Goal: Task Accomplishment & Management: Complete application form

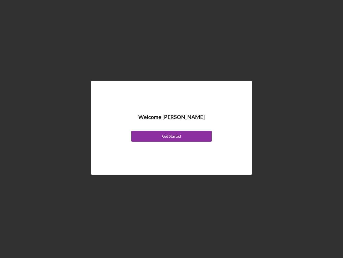
click at [172, 129] on div "Welcome [PERSON_NAME] Get Started" at bounding box center [172, 127] width 134 height 67
click at [172, 136] on div "Get Started" at bounding box center [171, 136] width 19 height 11
